Goal: Find specific page/section: Find specific page/section

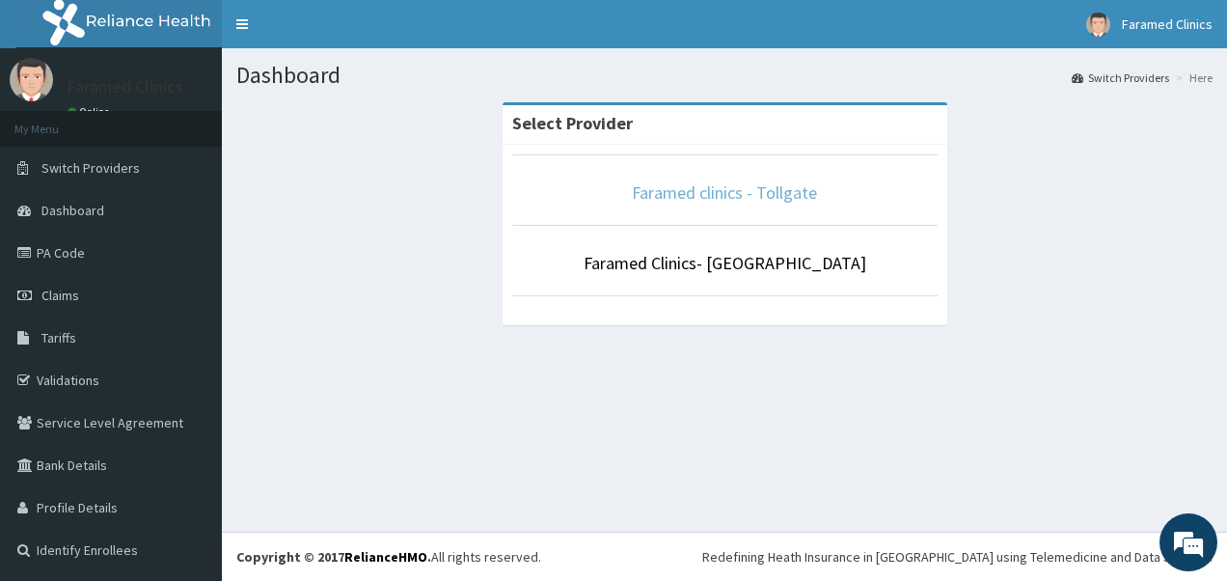
click at [770, 191] on link "Faramed clinics - Tollgate" at bounding box center [724, 192] width 185 height 22
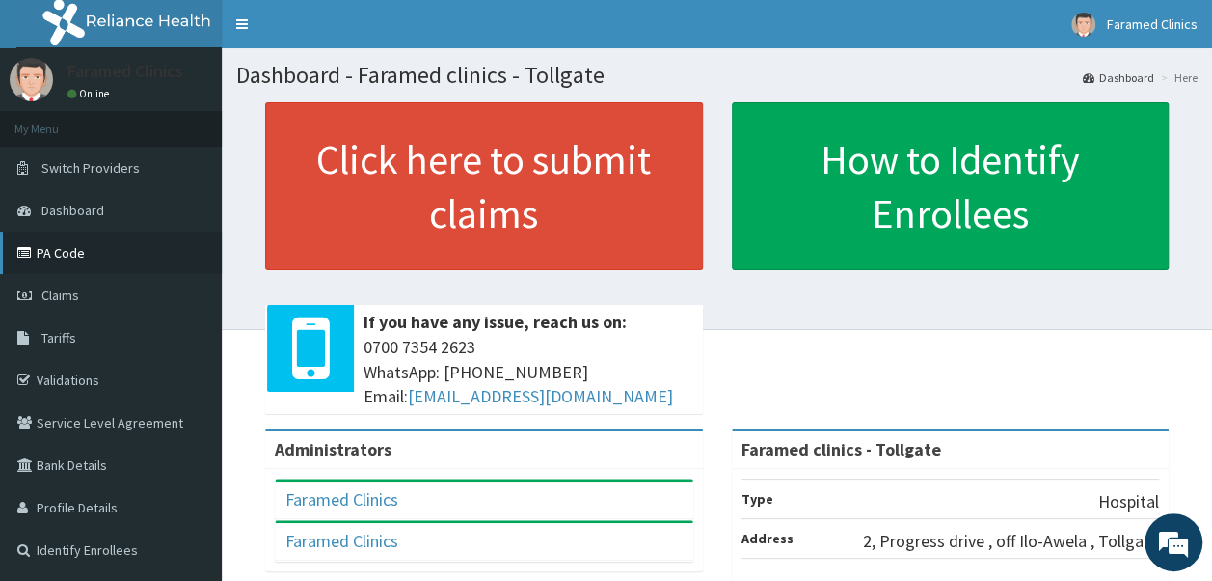
click at [64, 245] on link "PA Code" at bounding box center [111, 253] width 222 height 42
